Goal: Task Accomplishment & Management: Use online tool/utility

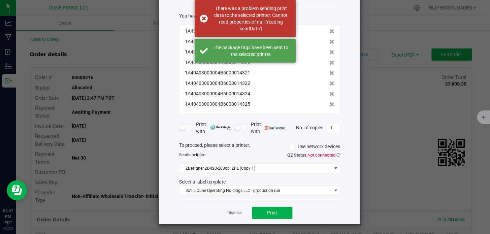
click at [289, 150] on span "Use network devices" at bounding box center [315, 147] width 52 height 10
click at [290, 147] on icon at bounding box center [292, 147] width 4 height 0
click at [0, 0] on input "Use network devices" at bounding box center [0, 0] width 0 height 0
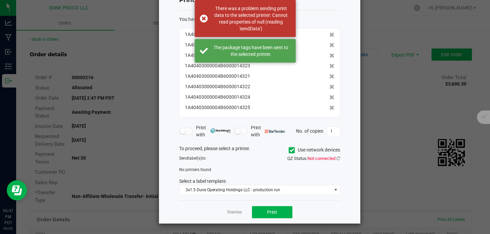
scroll to position [25, 0]
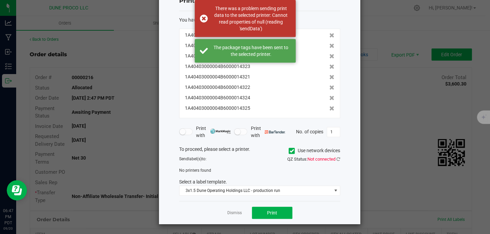
click at [289, 148] on span at bounding box center [292, 151] width 6 height 6
click at [0, 0] on input "Use network devices" at bounding box center [0, 0] width 0 height 0
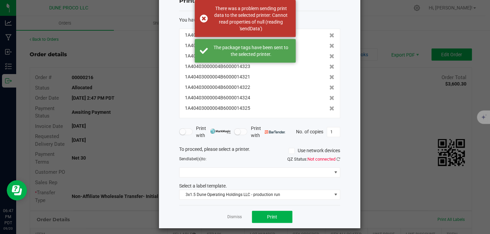
scroll to position [29, 0]
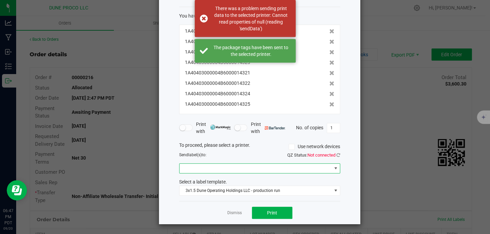
click at [274, 165] on span at bounding box center [256, 168] width 152 height 9
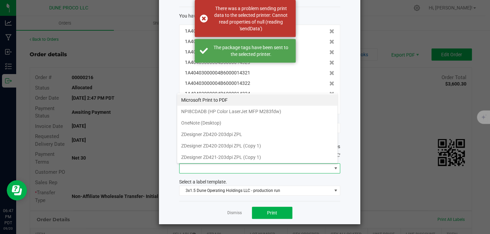
scroll to position [10, 161]
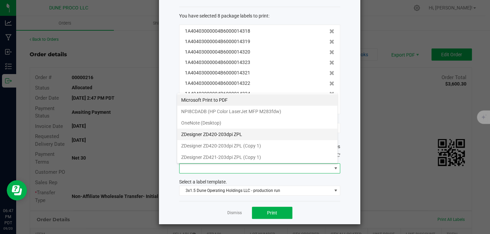
click at [265, 135] on ZPL "ZDesigner ZD420-203dpi ZPL" at bounding box center [257, 134] width 160 height 11
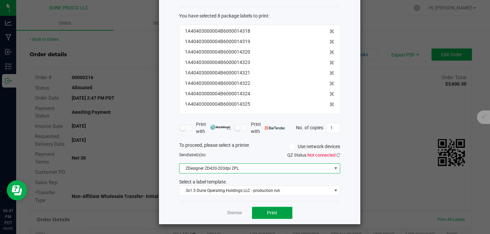
click at [262, 215] on button "Print" at bounding box center [272, 213] width 40 height 12
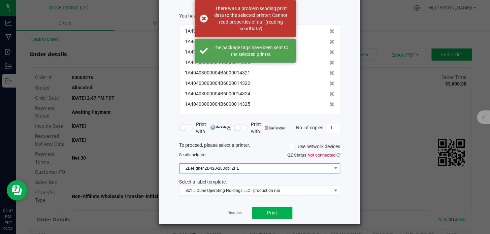
click at [232, 171] on span "ZDesigner ZD420-203dpi ZPL" at bounding box center [256, 168] width 152 height 9
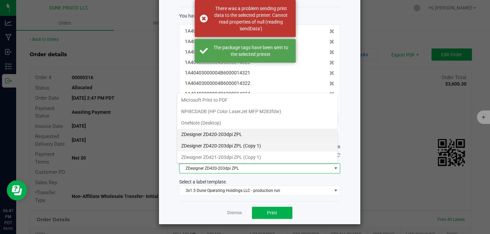
click at [226, 148] on 1\) "ZDesigner ZD420-203dpi ZPL (Copy 1)" at bounding box center [257, 145] width 160 height 11
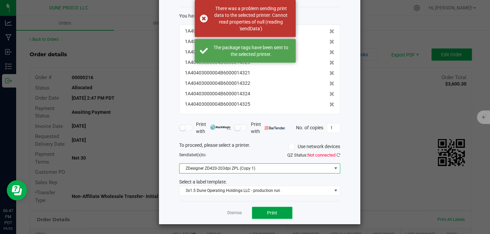
click at [262, 214] on button "Print" at bounding box center [272, 213] width 40 height 12
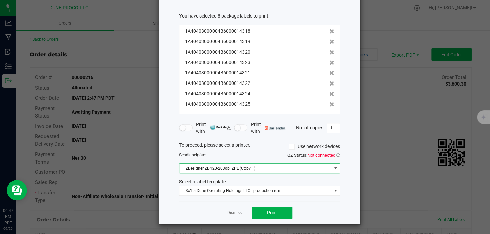
click at [263, 169] on span "ZDesigner ZD420-203dpi ZPL (Copy 1)" at bounding box center [256, 168] width 152 height 9
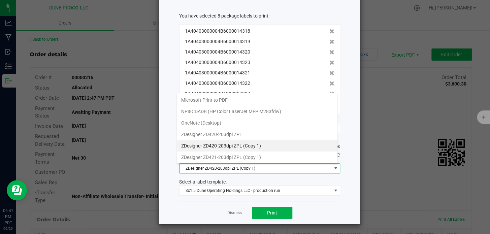
click at [249, 148] on 1\) "ZDesigner ZD420-203dpi ZPL (Copy 1)" at bounding box center [257, 145] width 160 height 11
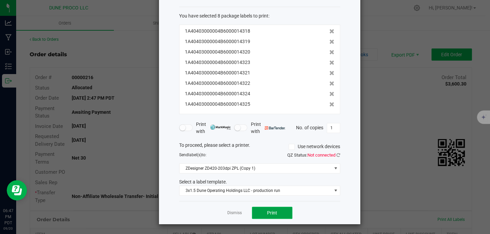
click at [263, 209] on button "Print" at bounding box center [272, 213] width 40 height 12
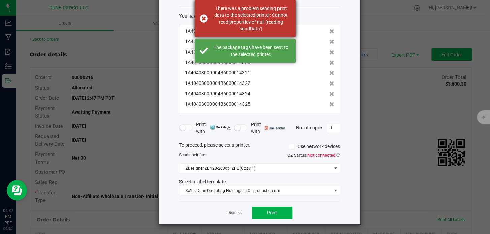
click at [223, 26] on div "There was a problem sending print data to the selected printer: Cannot read pro…" at bounding box center [251, 18] width 79 height 27
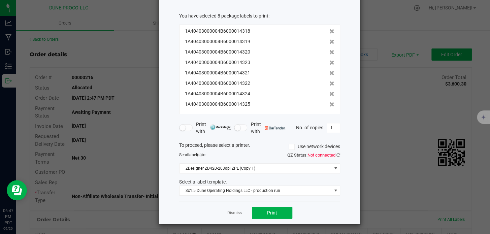
drag, startPoint x: 223, startPoint y: 26, endPoint x: 253, endPoint y: 20, distance: 30.3
click at [253, 20] on div "You have selected 8 package labels to print : 1A40403000004B6000014318 1A404030…" at bounding box center [259, 63] width 161 height 102
click at [259, 210] on button "Print" at bounding box center [272, 213] width 40 height 12
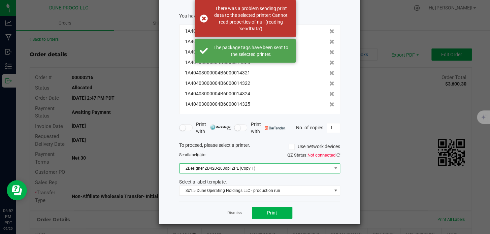
click at [248, 165] on span "ZDesigner ZD420-203dpi ZPL (Copy 1)" at bounding box center [256, 168] width 152 height 9
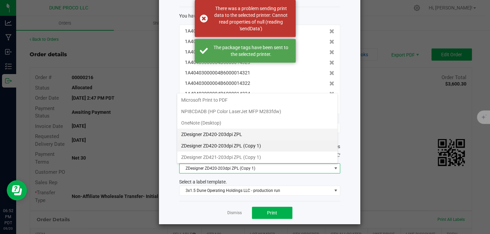
click at [237, 137] on ZPL "ZDesigner ZD420-203dpi ZPL" at bounding box center [257, 134] width 160 height 11
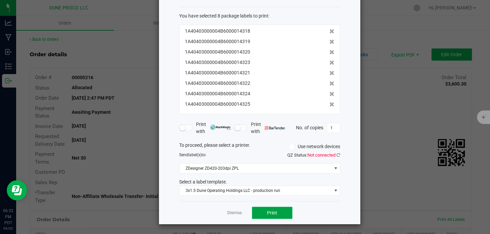
click at [267, 212] on span "Print" at bounding box center [272, 212] width 10 height 5
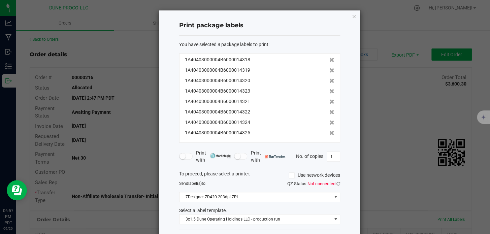
scroll to position [29, 0]
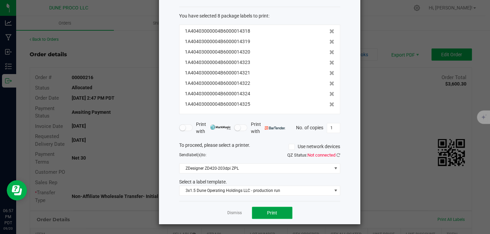
click at [273, 214] on span "Print" at bounding box center [272, 212] width 10 height 5
click at [306, 56] on div "1A40403000004B6000014318 1A40403000004B6000014319 1A40403000004B6000014320 1A40…" at bounding box center [259, 70] width 161 height 90
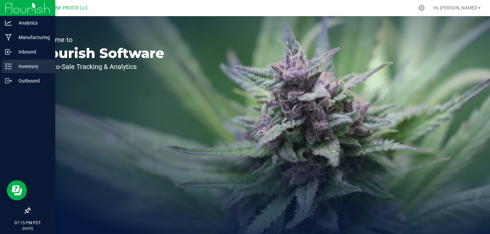
click at [15, 62] on div "Inventory" at bounding box center [28, 66] width 53 height 13
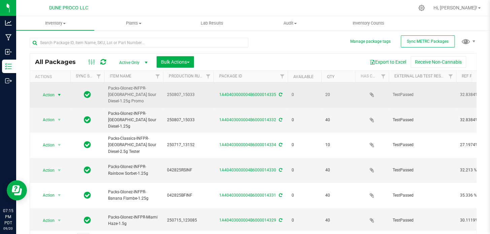
click at [52, 92] on span "Action" at bounding box center [46, 94] width 18 height 9
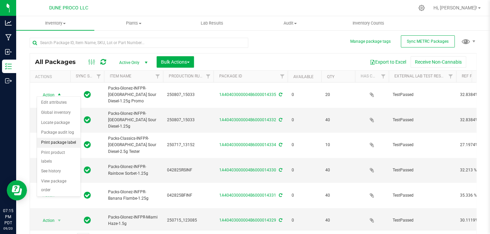
click at [54, 142] on li "Print package label" at bounding box center [58, 143] width 43 height 10
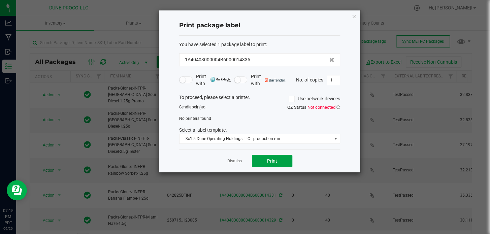
click at [272, 158] on span "Print" at bounding box center [272, 160] width 10 height 5
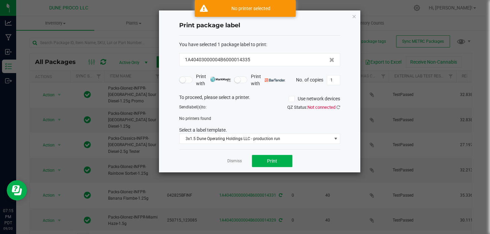
click at [297, 97] on label "Use network devices" at bounding box center [315, 98] width 52 height 7
click at [0, 0] on input "Use network devices" at bounding box center [0, 0] width 0 height 0
click at [291, 99] on icon at bounding box center [292, 99] width 4 height 0
click at [0, 0] on input "Use network devices" at bounding box center [0, 0] width 0 height 0
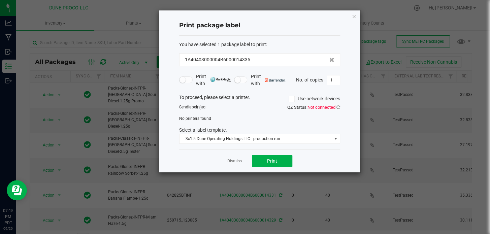
click at [291, 99] on icon at bounding box center [292, 99] width 4 height 0
click at [0, 0] on input "Use network devices" at bounding box center [0, 0] width 0 height 0
click at [256, 121] on div "No printers found" at bounding box center [259, 119] width 171 height 6
click at [290, 99] on icon at bounding box center [292, 99] width 4 height 0
click at [0, 0] on input "Use network devices" at bounding box center [0, 0] width 0 height 0
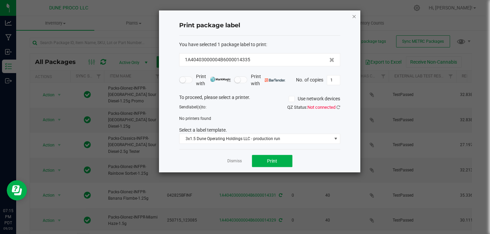
click at [353, 15] on icon "button" at bounding box center [354, 16] width 5 height 8
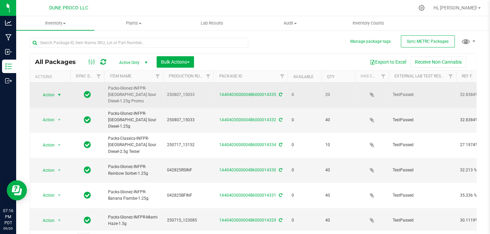
click at [52, 91] on span "Action" at bounding box center [46, 94] width 18 height 9
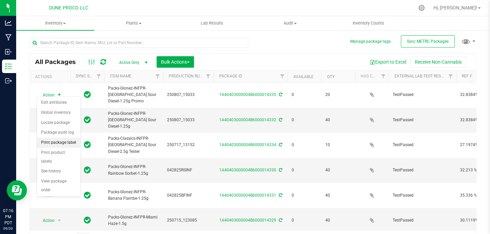
click at [51, 144] on li "Print package label" at bounding box center [58, 143] width 43 height 10
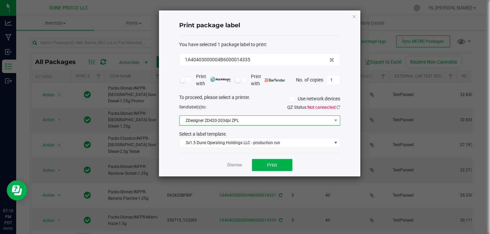
click at [266, 120] on span "ZDesigner ZD420-203dpi ZPL" at bounding box center [256, 120] width 152 height 9
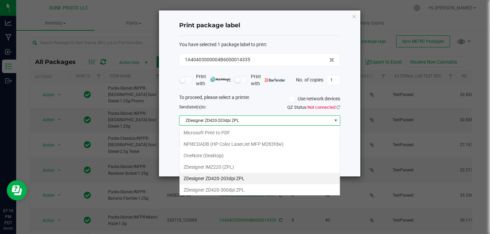
scroll to position [10, 161]
click at [248, 192] on ZPL "ZDesigner ZD420-300dpi ZPL" at bounding box center [260, 189] width 160 height 11
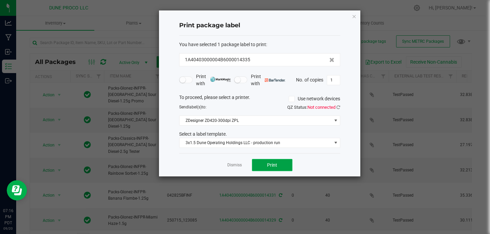
click at [271, 168] on button "Print" at bounding box center [272, 165] width 40 height 12
click at [276, 164] on span "Print" at bounding box center [272, 164] width 10 height 5
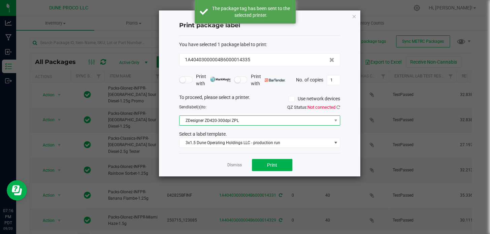
click at [280, 118] on span "ZDesigner ZD420-300dpi ZPL" at bounding box center [256, 120] width 152 height 9
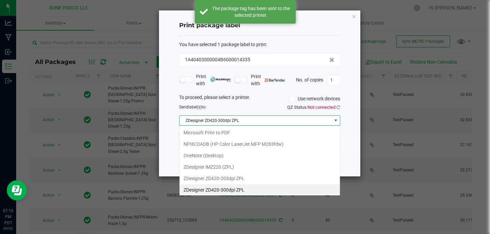
scroll to position [1, 0]
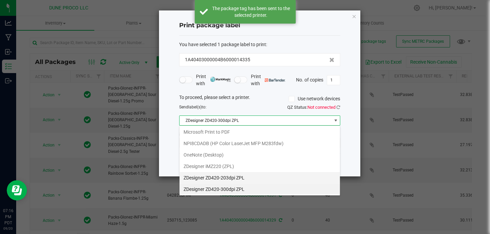
click at [237, 173] on ZPL "ZDesigner ZD420-203dpi ZPL" at bounding box center [260, 177] width 160 height 11
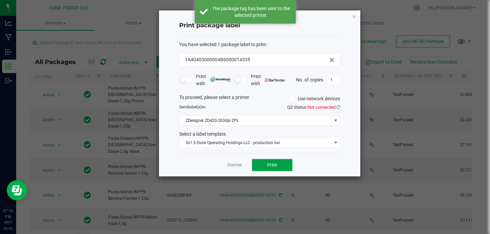
click at [261, 167] on button "Print" at bounding box center [272, 165] width 40 height 12
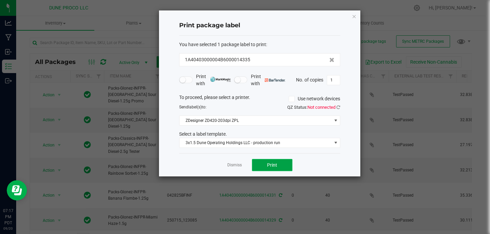
click at [275, 162] on span "Print" at bounding box center [272, 164] width 10 height 5
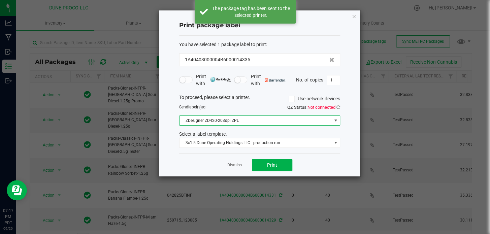
click at [272, 121] on span "ZDesigner ZD420-203dpi ZPL" at bounding box center [256, 120] width 152 height 9
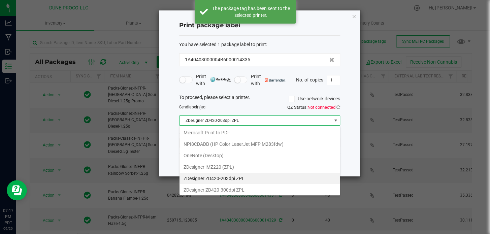
scroll to position [10, 161]
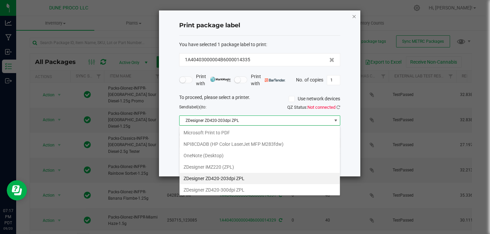
click at [354, 16] on icon "button" at bounding box center [354, 16] width 5 height 8
